Goal: Find specific page/section: Find specific page/section

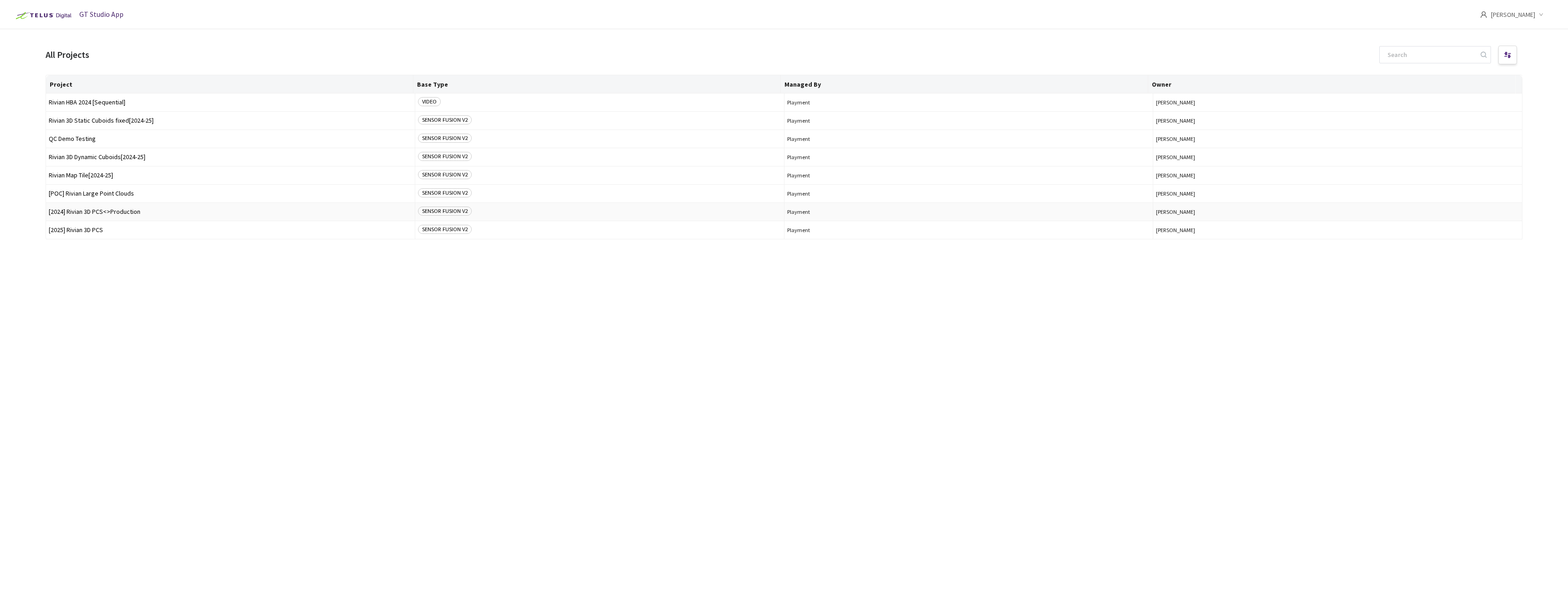
click at [155, 203] on td "[2024] Rivian 3D PCS<>Production" at bounding box center [231, 212] width 369 height 18
click at [122, 156] on span "Rivian 3D Dynamic Cuboids[2024-25]" at bounding box center [230, 156] width 363 height 7
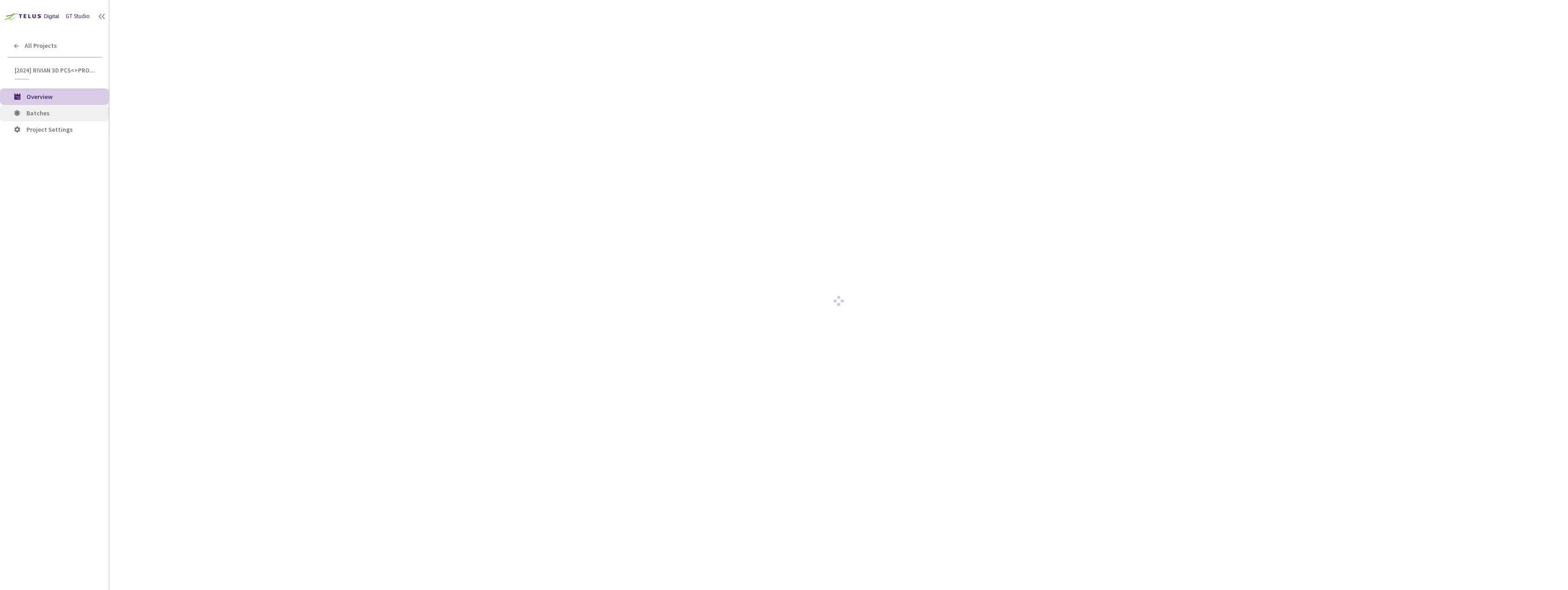
click at [52, 114] on span "Batches" at bounding box center [64, 113] width 75 height 8
